Goal: Task Accomplishment & Management: Book appointment/travel/reservation

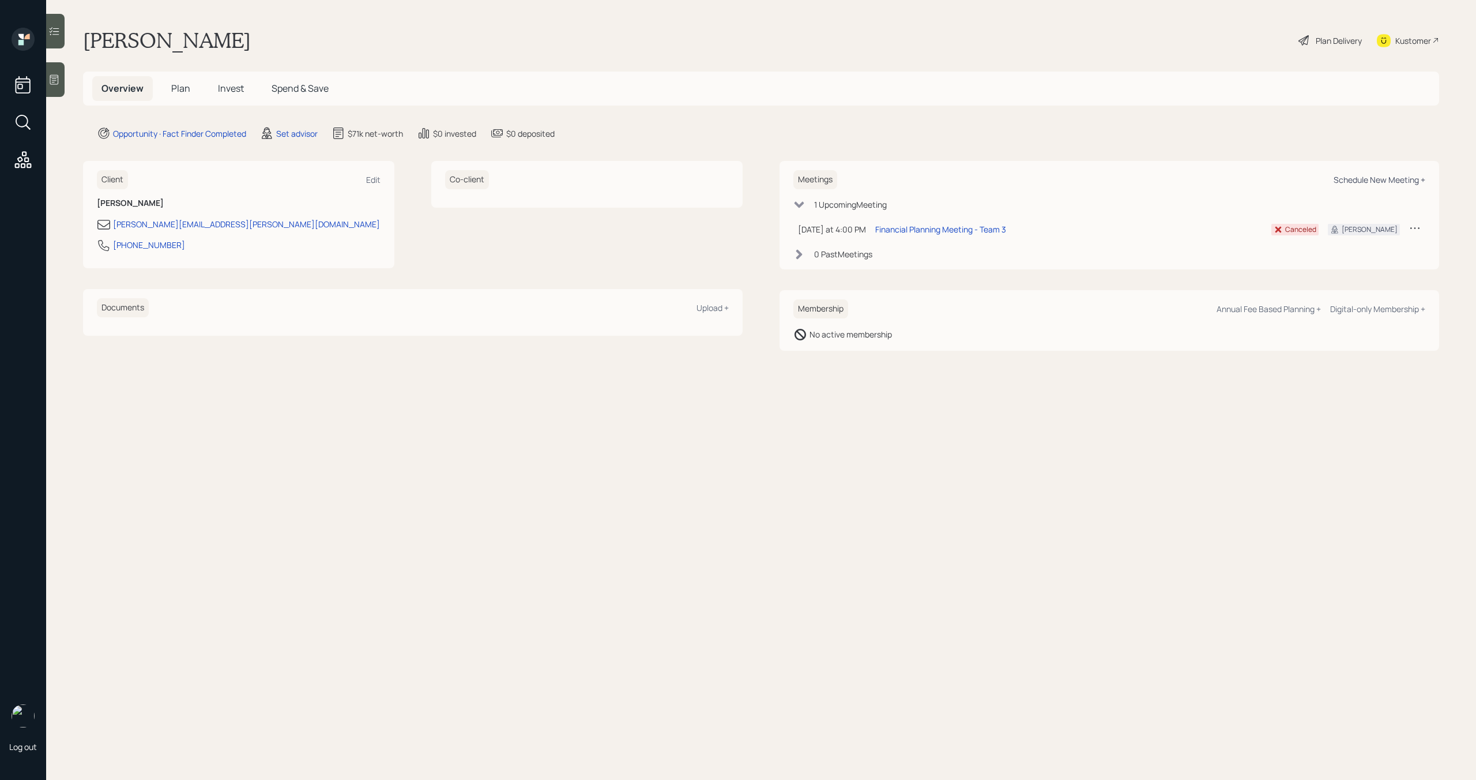
click at [1403, 185] on div "Schedule New Meeting +" at bounding box center [1380, 179] width 92 height 11
select select "round-[PERSON_NAME]"
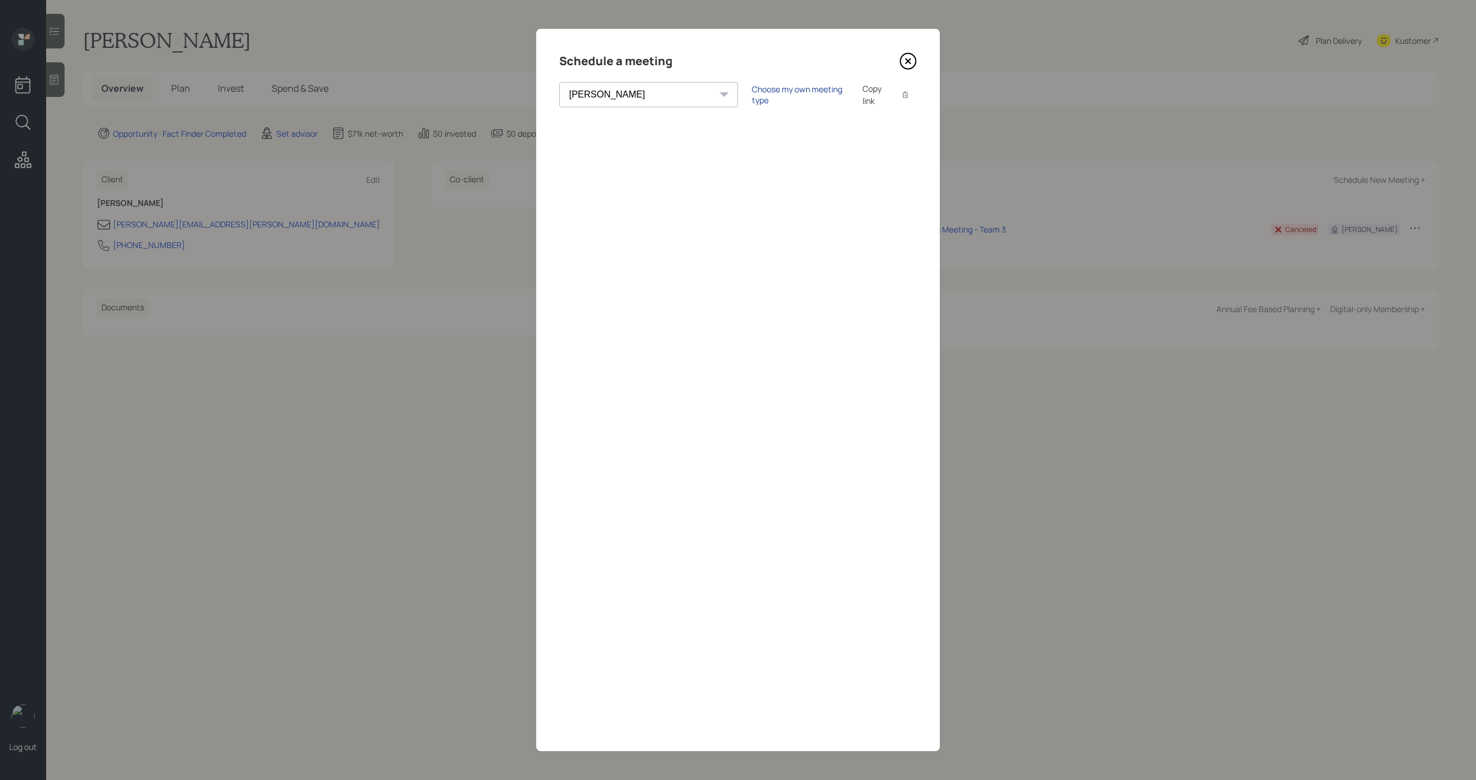
click at [752, 97] on div "Choose my own meeting type" at bounding box center [800, 95] width 97 height 22
click at [906, 60] on icon at bounding box center [908, 61] width 5 height 5
